Goal: Task Accomplishment & Management: Manage account settings

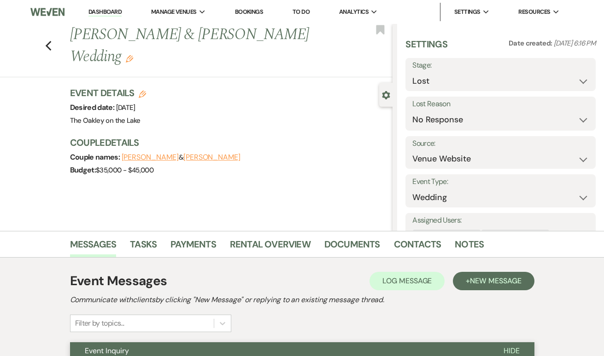
select select "8"
select select "5"
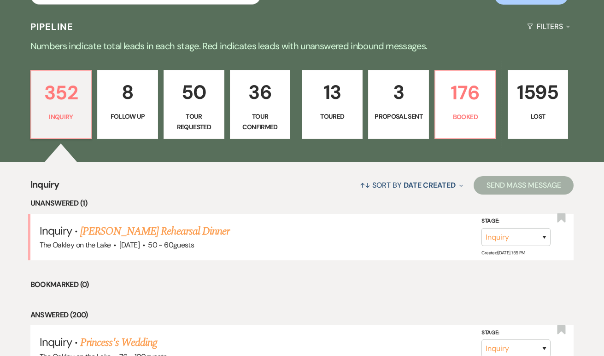
scroll to position [227, 0]
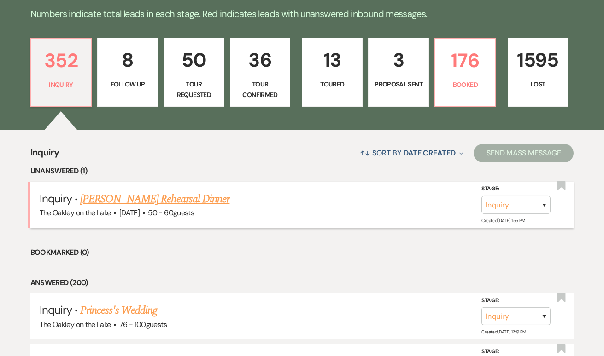
click at [135, 195] on link "[PERSON_NAME] Rehearsal Dinner" at bounding box center [154, 199] width 149 height 17
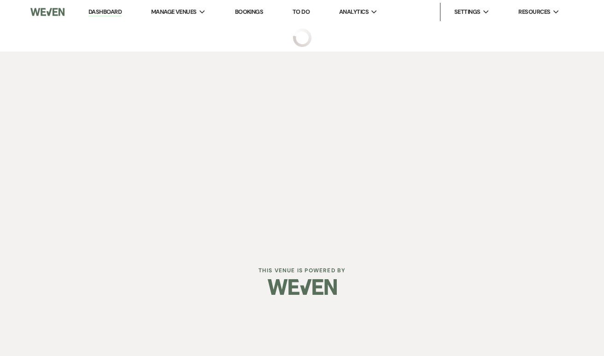
select select "5"
select select "11"
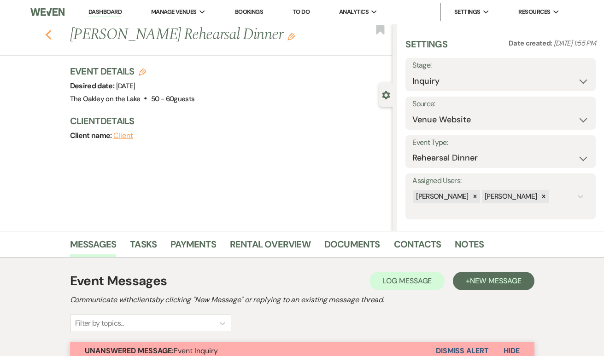
click at [48, 32] on icon "Previous" at bounding box center [48, 34] width 7 height 11
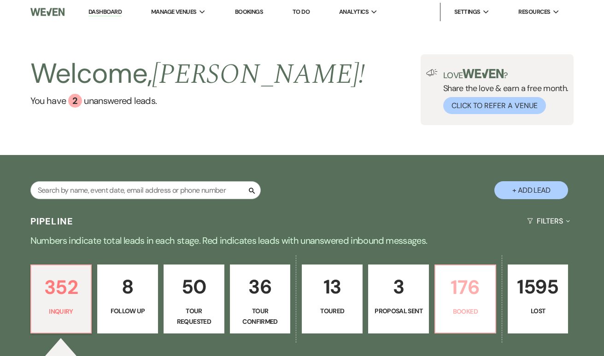
click at [473, 290] on p "176" at bounding box center [465, 287] width 49 height 31
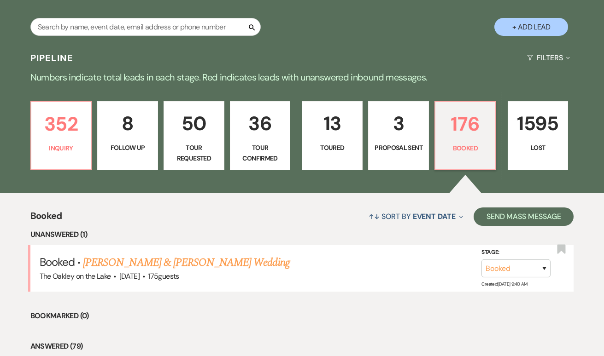
scroll to position [168, 0]
